Goal: Navigation & Orientation: Understand site structure

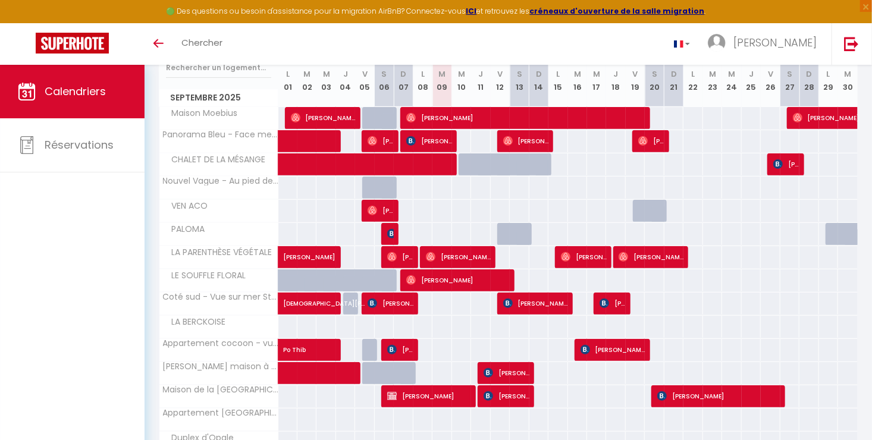
scroll to position [164, 0]
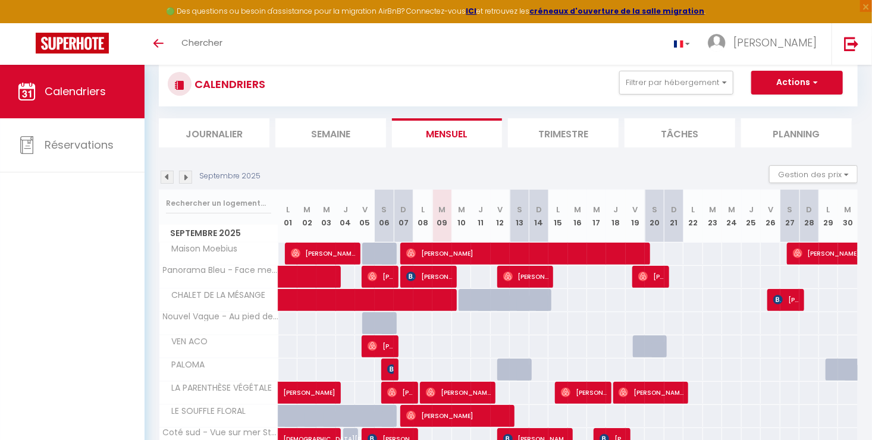
scroll to position [51, 0]
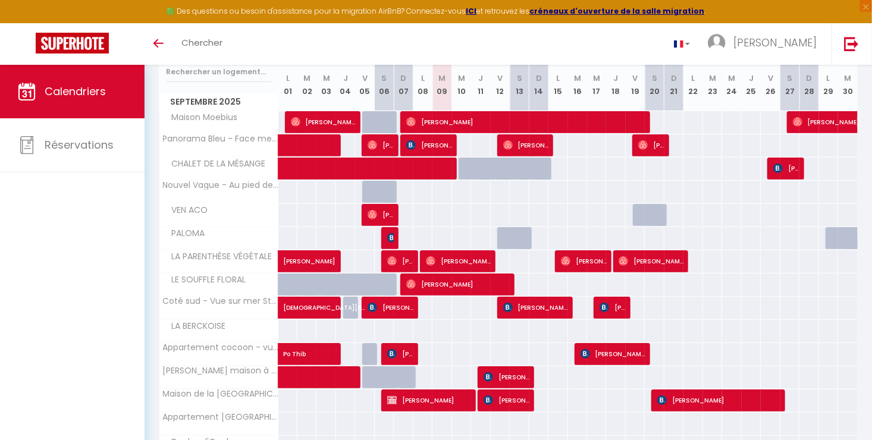
scroll to position [159, 0]
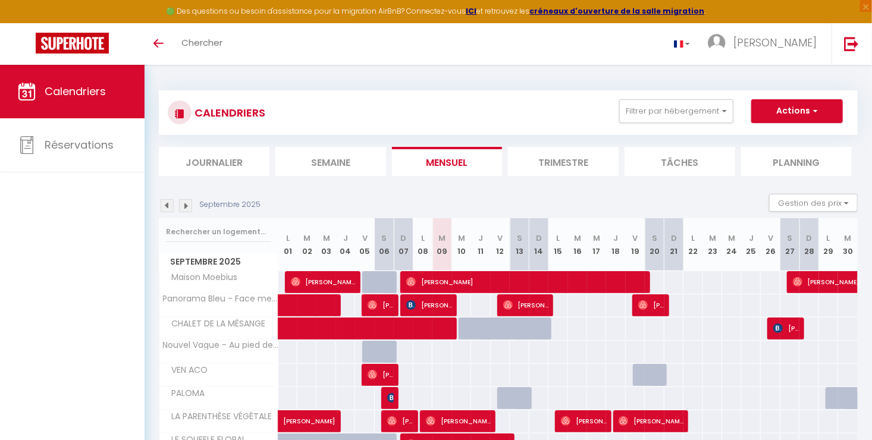
click at [184, 211] on img at bounding box center [185, 205] width 13 height 13
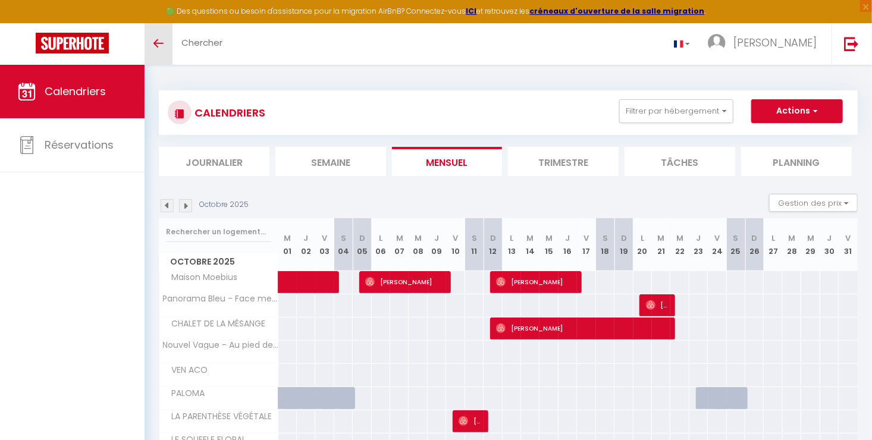
click at [167, 45] on link "Toggle menubar" at bounding box center [159, 44] width 28 height 42
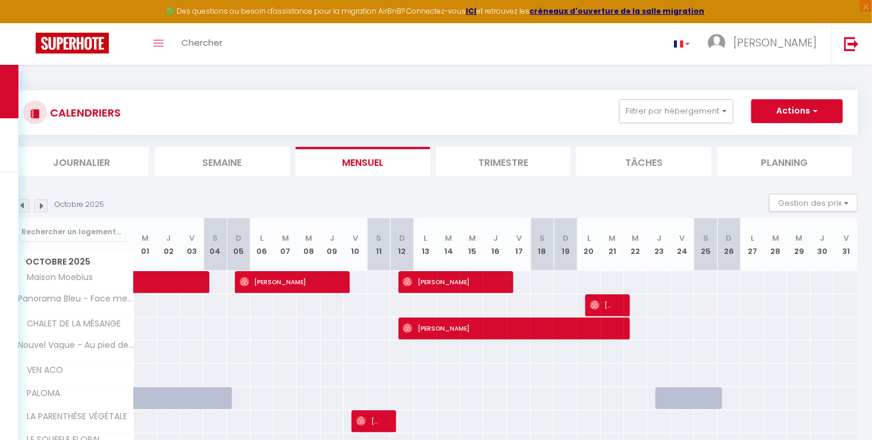
click at [25, 205] on img at bounding box center [22, 205] width 13 height 13
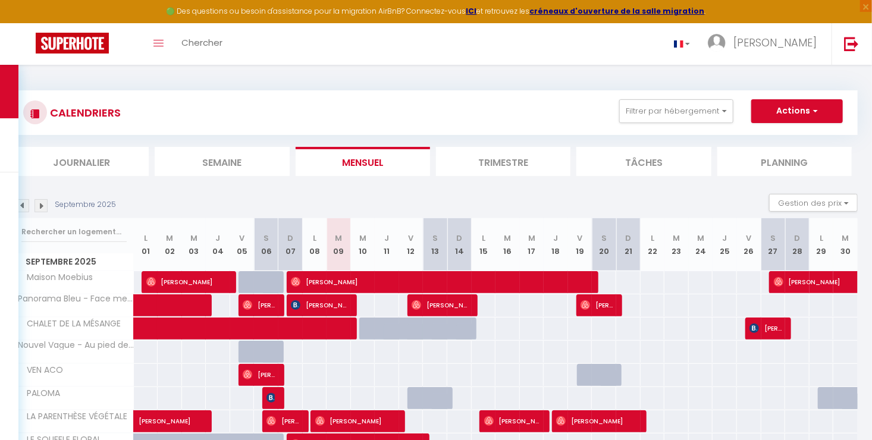
click at [23, 203] on img at bounding box center [22, 205] width 13 height 13
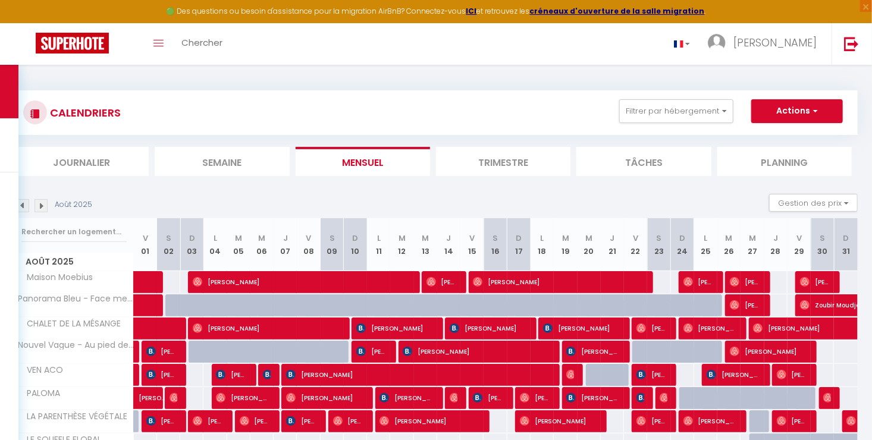
click at [40, 203] on img at bounding box center [41, 205] width 13 height 13
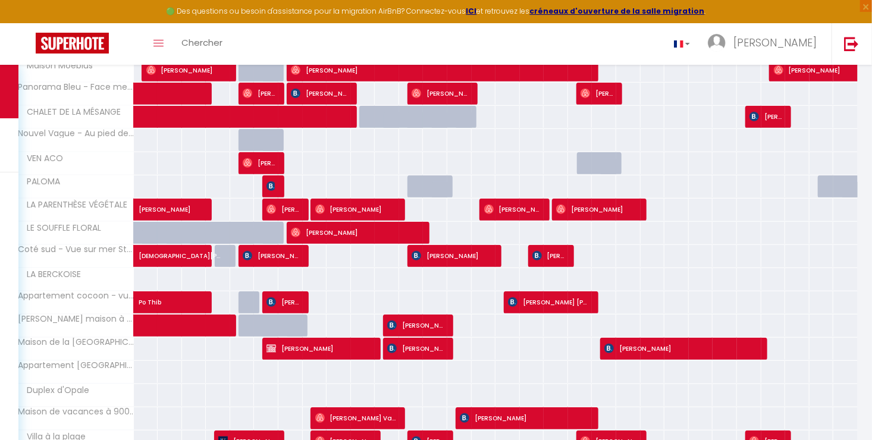
scroll to position [213, 0]
